Goal: Task Accomplishment & Management: Manage account settings

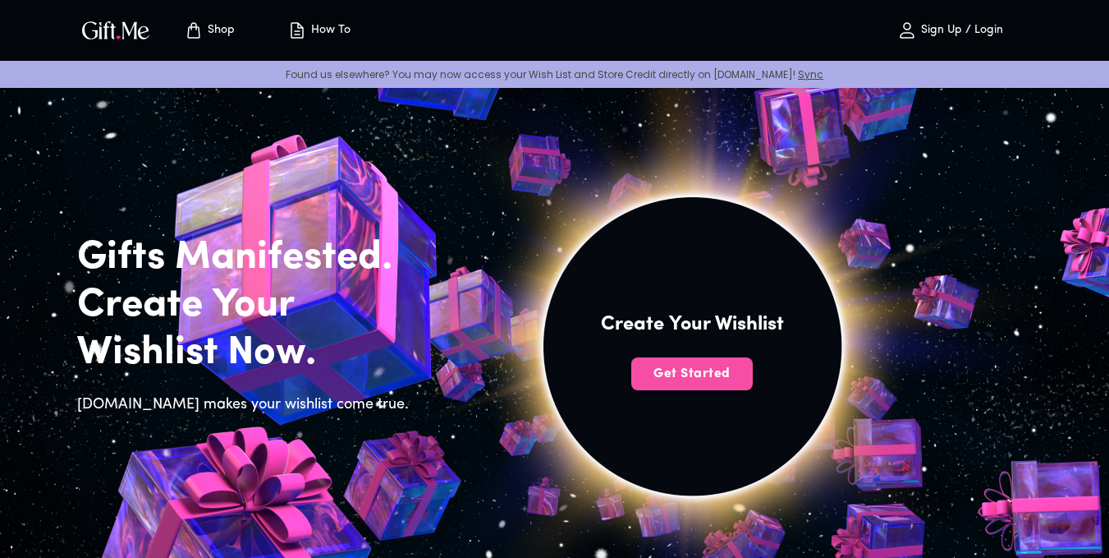
click at [692, 371] on span "Get Started" at bounding box center [692, 374] width 122 height 18
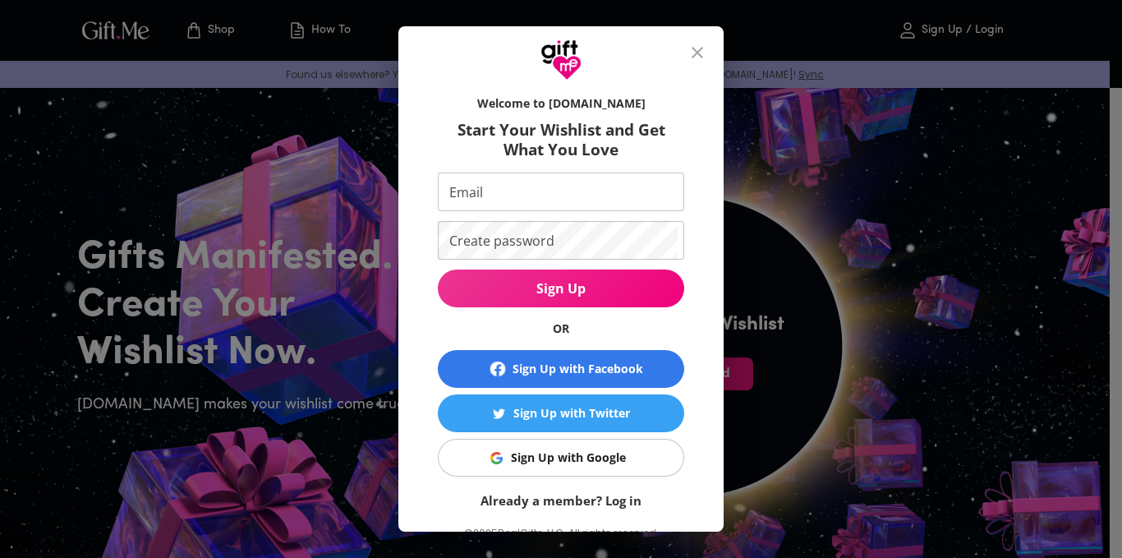
click at [802, 182] on div "Welcome to Gift.me Start Your Wishlist and Get What You Love Email Email Create…" at bounding box center [561, 279] width 1122 height 558
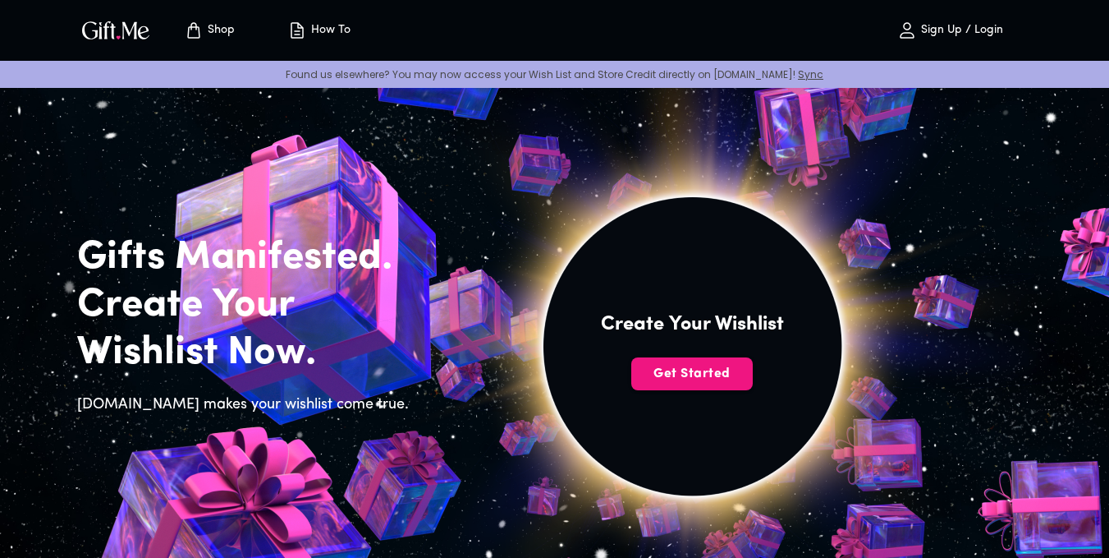
click at [926, 25] on p "Sign Up / Login" at bounding box center [960, 31] width 86 height 14
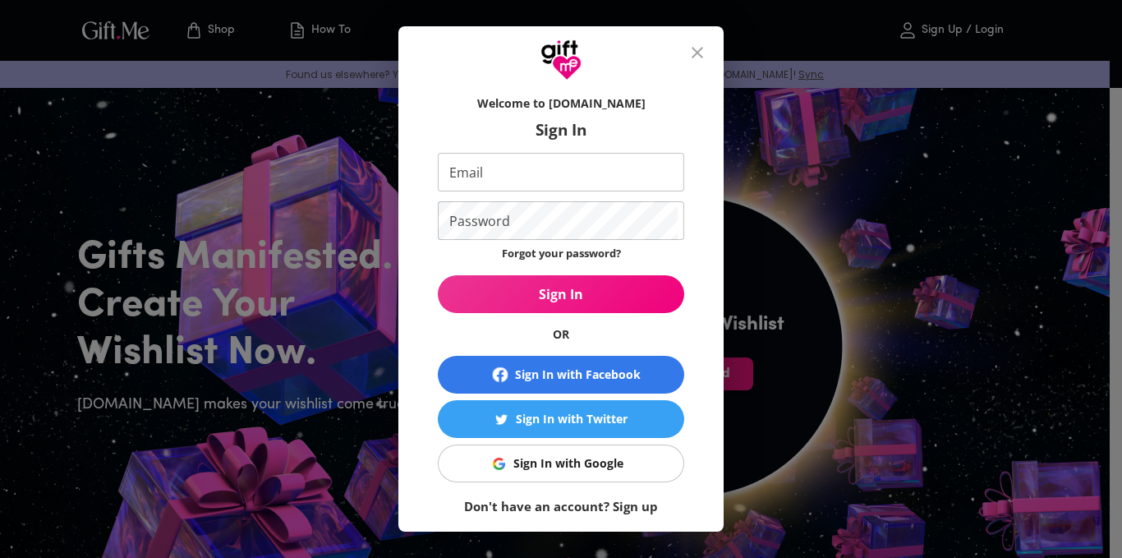
click at [695, 64] on button "close" at bounding box center [696, 52] width 39 height 39
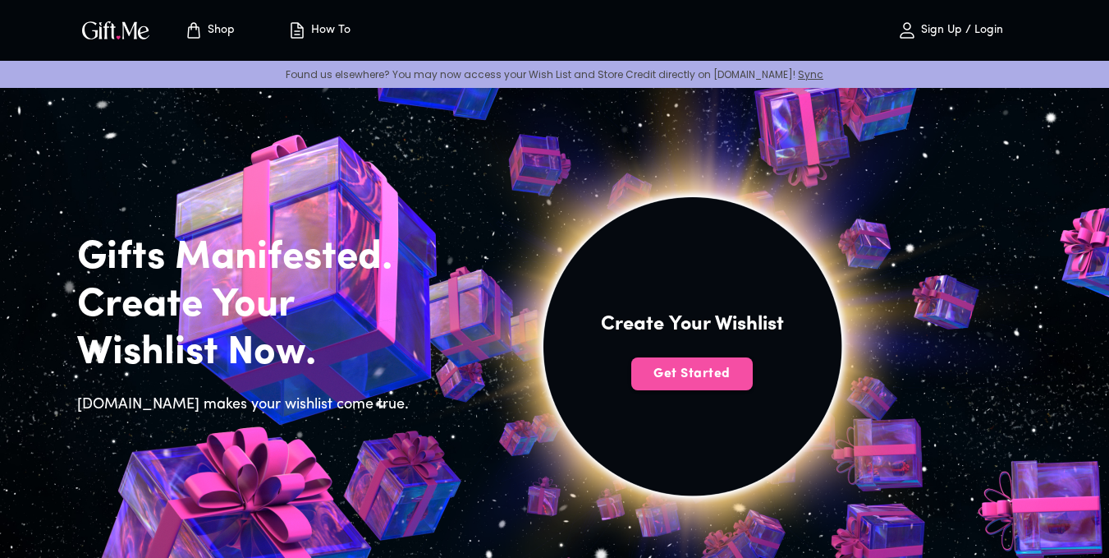
click at [700, 371] on span "Get Started" at bounding box center [692, 374] width 122 height 18
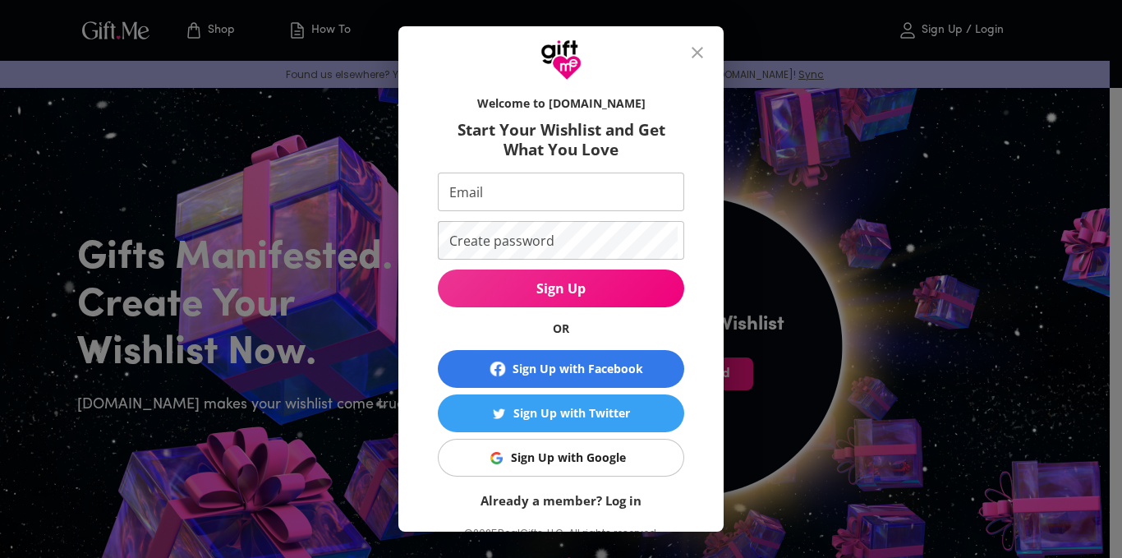
click at [616, 507] on link "Already a member? Log in" at bounding box center [560, 500] width 161 height 16
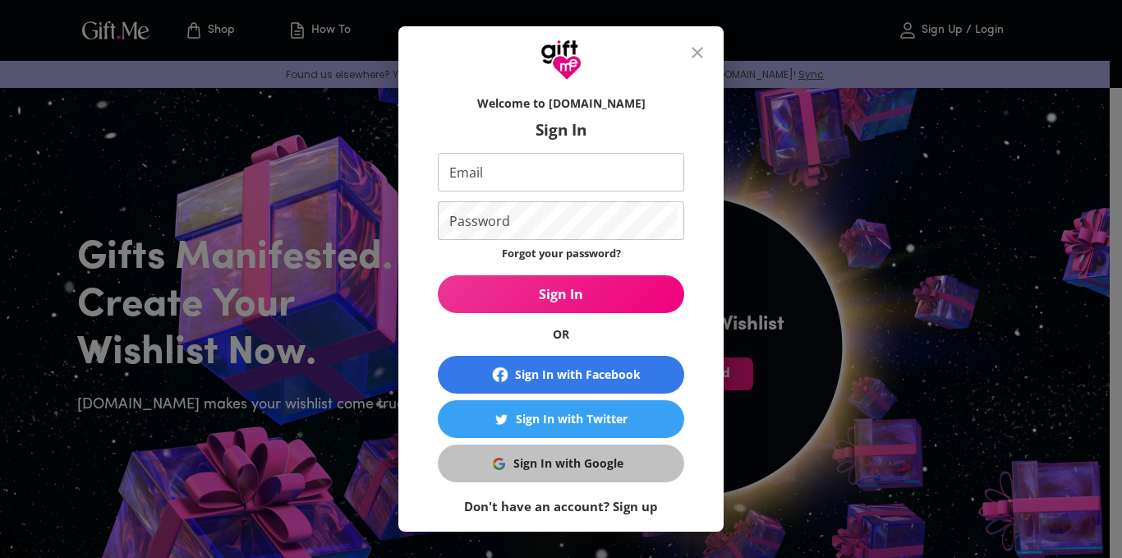
click at [613, 459] on div "Sign In with Google" at bounding box center [568, 463] width 110 height 18
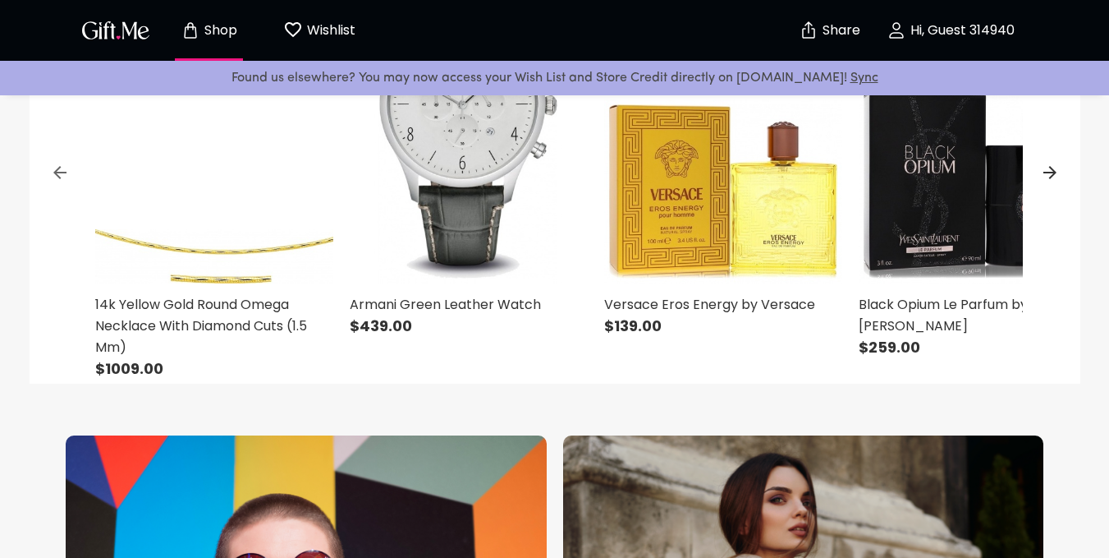
scroll to position [747, 0]
